Goal: Task Accomplishment & Management: Use online tool/utility

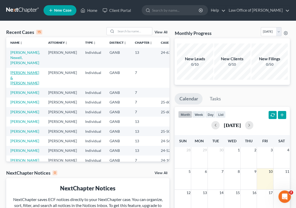
click at [20, 71] on link "[PERSON_NAME] & [PERSON_NAME]" at bounding box center [24, 78] width 29 height 15
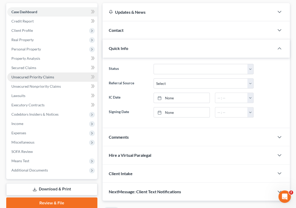
scroll to position [47, 0]
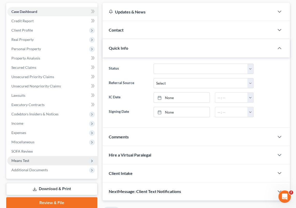
click at [25, 160] on span "Means Test" at bounding box center [20, 161] width 18 height 4
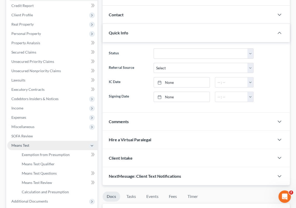
scroll to position [71, 0]
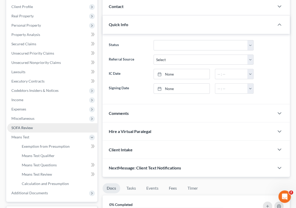
click at [24, 127] on span "SOFA Review" at bounding box center [22, 128] width 22 height 4
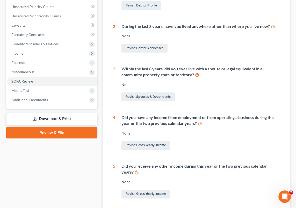
scroll to position [118, 0]
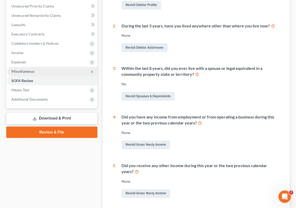
click at [42, 72] on span "Miscellaneous" at bounding box center [52, 71] width 90 height 9
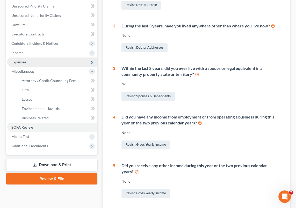
click at [30, 61] on span "Expenses" at bounding box center [52, 62] width 90 height 9
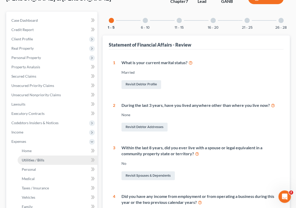
scroll to position [0, 0]
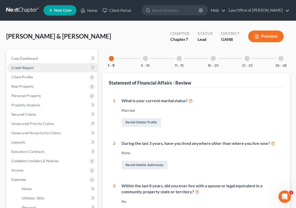
click at [36, 67] on link "Credit Report" at bounding box center [52, 67] width 90 height 9
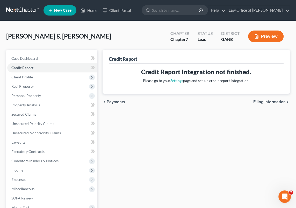
click at [152, 133] on div "Credit Report Credit Report Integration not finished. Please go to your Setting…" at bounding box center [196, 153] width 193 height 206
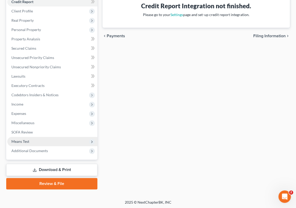
scroll to position [67, 0]
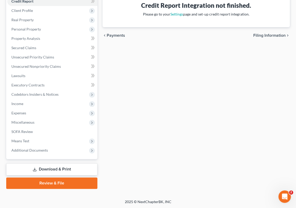
click at [59, 171] on link "Download & Print" at bounding box center [51, 170] width 91 height 12
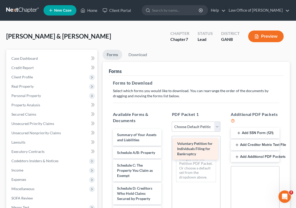
drag, startPoint x: 130, startPoint y: 140, endPoint x: 192, endPoint y: 148, distance: 61.9
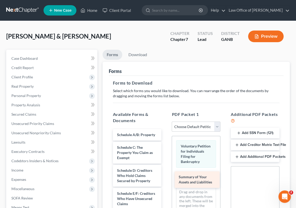
drag, startPoint x: 135, startPoint y: 135, endPoint x: 197, endPoint y: 175, distance: 74.4
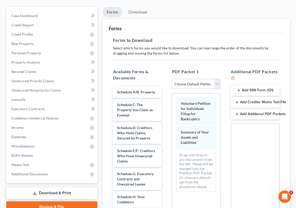
scroll to position [71, 0]
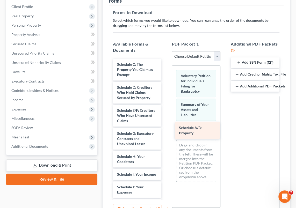
drag, startPoint x: 131, startPoint y: 65, endPoint x: 193, endPoint y: 130, distance: 89.3
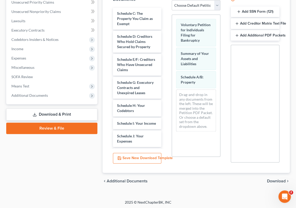
scroll to position [122, 0]
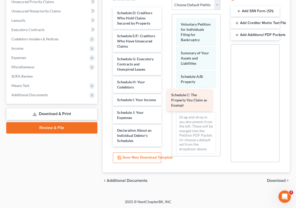
drag, startPoint x: 136, startPoint y: 16, endPoint x: 199, endPoint y: 99, distance: 104.6
click at [166, 99] on div "Schedule C: The Property You Claim as Exempt Schedule C: The Property You Claim…" at bounding box center [137, 155] width 57 height 296
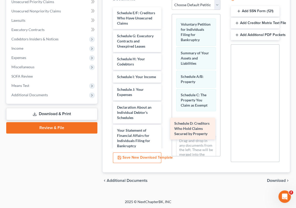
drag, startPoint x: 133, startPoint y: 15, endPoint x: 191, endPoint y: 120, distance: 120.0
click at [166, 122] on div "Schedule D: Creditors Who Hold Claims Secured by Property Schedule D: Creditors…" at bounding box center [137, 143] width 57 height 273
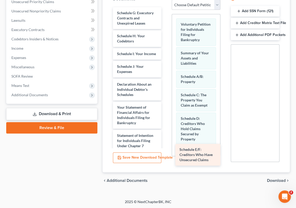
drag, startPoint x: 135, startPoint y: 15, endPoint x: 197, endPoint y: 153, distance: 151.1
click at [166, 153] on div "Schedule E/F: Creditors Who Have Unsecured Claims Schedule E/F: Creditors Who H…" at bounding box center [137, 132] width 57 height 250
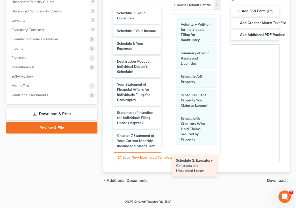
drag, startPoint x: 135, startPoint y: 9, endPoint x: 194, endPoint y: 157, distance: 159.5
click at [166, 157] on div "Schedule G: Executory Contracts and Unexpired Leases Schedule G: Executory Cont…" at bounding box center [137, 120] width 57 height 227
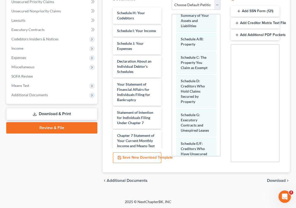
scroll to position [57, 0]
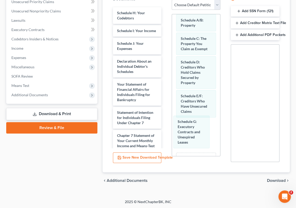
drag, startPoint x: 190, startPoint y: 99, endPoint x: 190, endPoint y: 125, distance: 26.7
click at [190, 125] on div "Schedule G: Executory Contracts and Unexpired Leases Voluntary Petition for Ind…" at bounding box center [196, 78] width 48 height 241
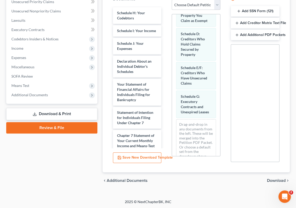
scroll to position [94, 0]
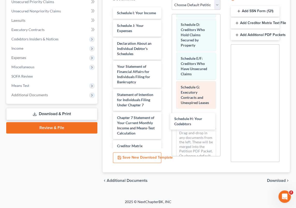
drag, startPoint x: 132, startPoint y: 13, endPoint x: 179, endPoint y: 95, distance: 94.7
click at [166, 120] on div "Schedule H: Your Codebtors Schedule H: Your Codebtors Schedule I: Your Income S…" at bounding box center [137, 111] width 57 height 209
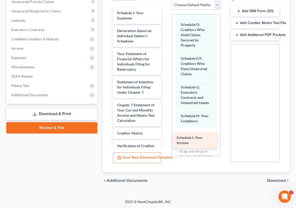
drag, startPoint x: 129, startPoint y: 13, endPoint x: 191, endPoint y: 138, distance: 139.3
click at [166, 138] on div "Schedule I: Your Income Schedule I: Your Income Schedule J: Your Expenses Decla…" at bounding box center [137, 105] width 57 height 196
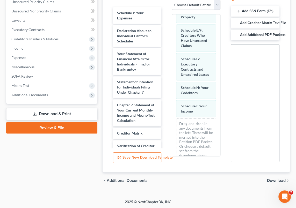
scroll to position [144, 0]
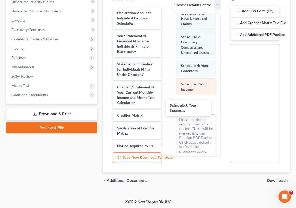
drag, startPoint x: 130, startPoint y: 13, endPoint x: 191, endPoint y: 99, distance: 104.6
click at [166, 106] on div "Schedule J: Your Expenses Schedule J: Your Expenses Declaration About an Indivi…" at bounding box center [137, 96] width 57 height 178
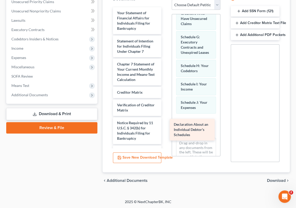
drag, startPoint x: 132, startPoint y: 13, endPoint x: 191, endPoint y: 124, distance: 125.4
click at [166, 124] on div "Declaration About an Individual Debtor's Schedules Declaration About an Individ…" at bounding box center [137, 84] width 57 height 155
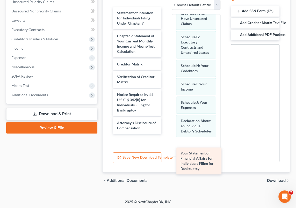
drag, startPoint x: 129, startPoint y: 15, endPoint x: 192, endPoint y: 156, distance: 154.8
click at [166, 134] on div "Your Statement of Financial Affairs for Individuals Filing for Bankruptcy Your …" at bounding box center [137, 70] width 57 height 127
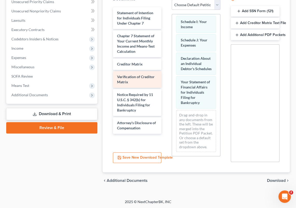
scroll to position [210, 0]
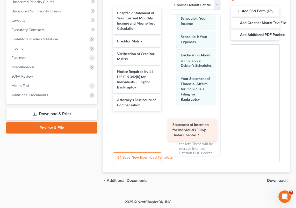
drag, startPoint x: 127, startPoint y: 15, endPoint x: 185, endPoint y: 125, distance: 124.7
click at [166, 111] on div "Statement of Intention for Individuals Filing Under Chapter 7 Statement of Inte…" at bounding box center [137, 59] width 57 height 104
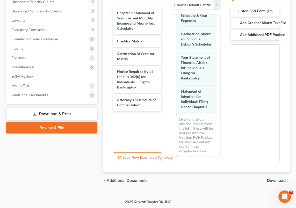
scroll to position [239, 0]
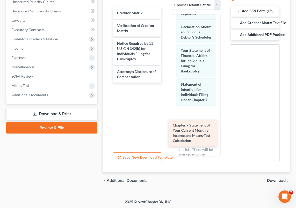
drag, startPoint x: 131, startPoint y: 15, endPoint x: 186, endPoint y: 126, distance: 124.4
click at [166, 83] on div "Chapter 7 Statement of Your Current Monthly Income and Means-Test Calculation C…" at bounding box center [137, 44] width 57 height 75
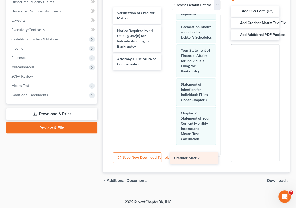
drag, startPoint x: 135, startPoint y: 11, endPoint x: 193, endPoint y: 156, distance: 156.7
click at [166, 70] on div "Creditor Matrix Creditor Matrix Verification of Creditor Matrix Notice Required…" at bounding box center [137, 38] width 57 height 63
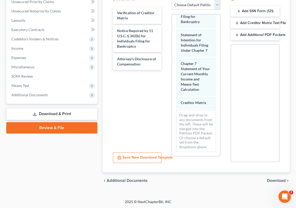
scroll to position [312, 0]
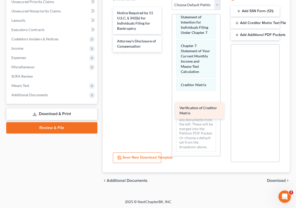
drag, startPoint x: 138, startPoint y: 13, endPoint x: 198, endPoint y: 104, distance: 108.7
click at [166, 52] on div "Verification of Creditor Matrix Verification of Creditor Matrix Notice Required…" at bounding box center [137, 29] width 57 height 45
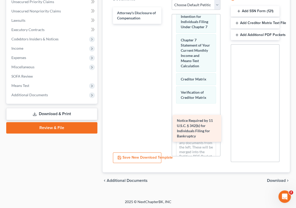
drag, startPoint x: 131, startPoint y: 11, endPoint x: 191, endPoint y: 120, distance: 124.1
click at [166, 24] on div "Notice Required by 11 U.S.C. § 342(b) for Individuals Filing for Bankruptcy Not…" at bounding box center [137, 15] width 57 height 17
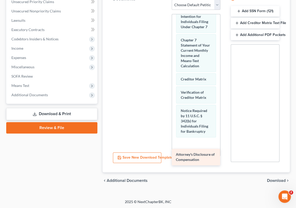
drag, startPoint x: 134, startPoint y: 9, endPoint x: 192, endPoint y: 151, distance: 154.3
click at [166, 6] on div "Attorney's Disclosure of Compensation Attorney's Disclosure of Compensation" at bounding box center [137, 6] width 57 height 0
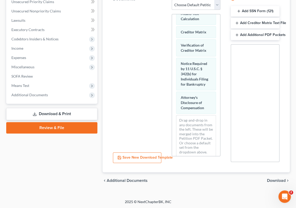
scroll to position [368, 0]
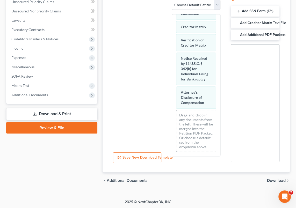
click at [56, 114] on link "Download & Print" at bounding box center [51, 114] width 91 height 12
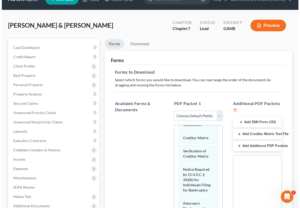
scroll to position [4, 0]
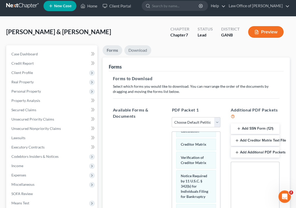
click at [138, 50] on link "Download" at bounding box center [137, 50] width 27 height 10
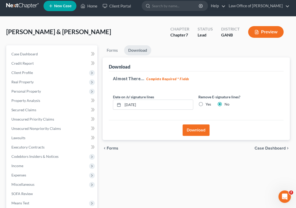
click at [196, 129] on button "Download" at bounding box center [196, 130] width 27 height 11
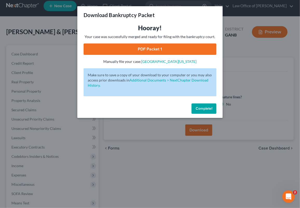
click at [157, 48] on link "PDF Packet 1" at bounding box center [149, 49] width 133 height 11
